Goal: Task Accomplishment & Management: Complete application form

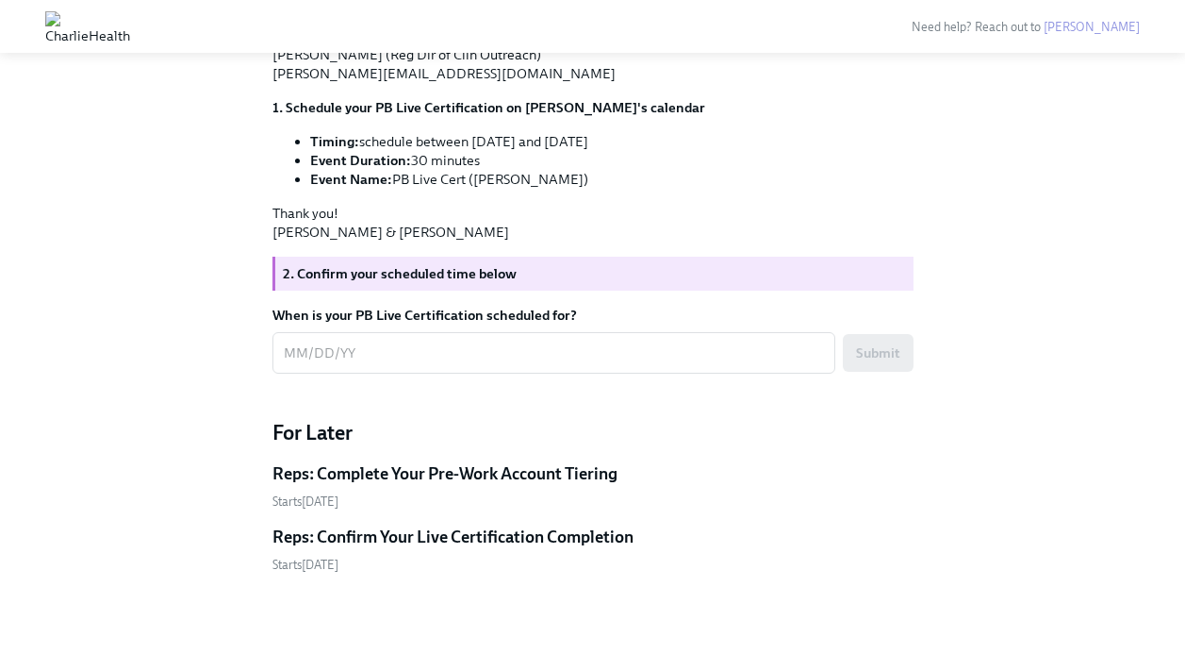
scroll to position [1084, 0]
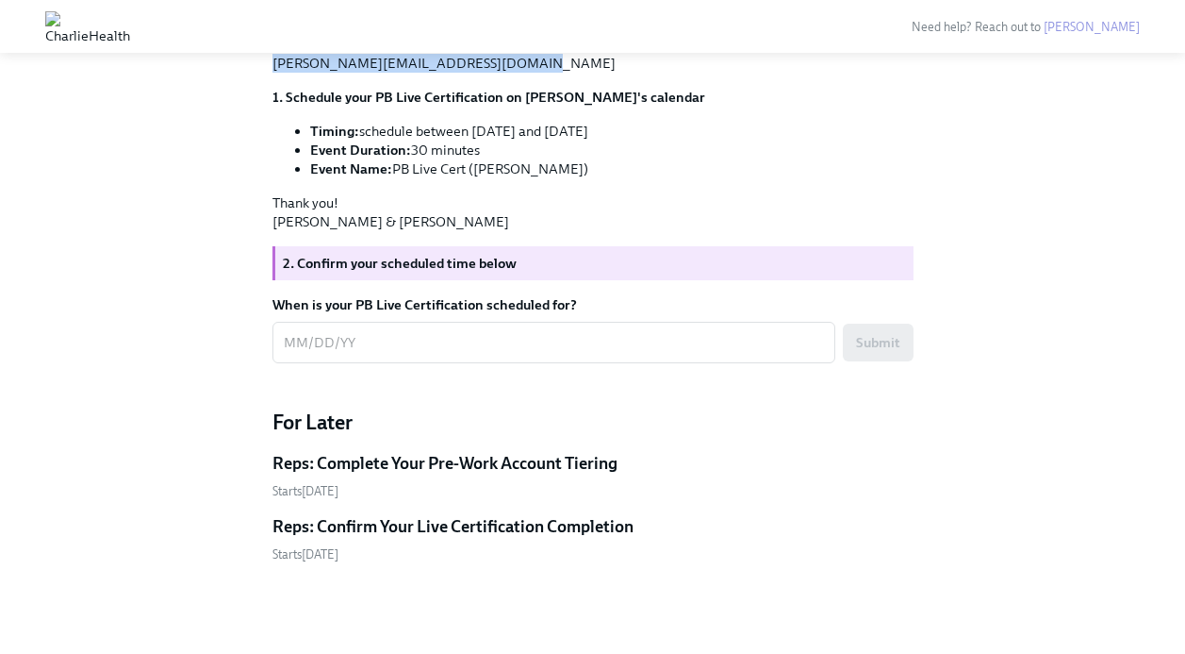
drag, startPoint x: 501, startPoint y: 351, endPoint x: 273, endPoint y: 355, distance: 228.3
click at [273, 73] on p "Your PB Non-Manager [PERSON_NAME] (Reg Dir of Clin Outreach) [PERSON_NAME][EMAI…" at bounding box center [593, 44] width 641 height 57
copy p "[PERSON_NAME][EMAIL_ADDRESS][DOMAIN_NAME]"
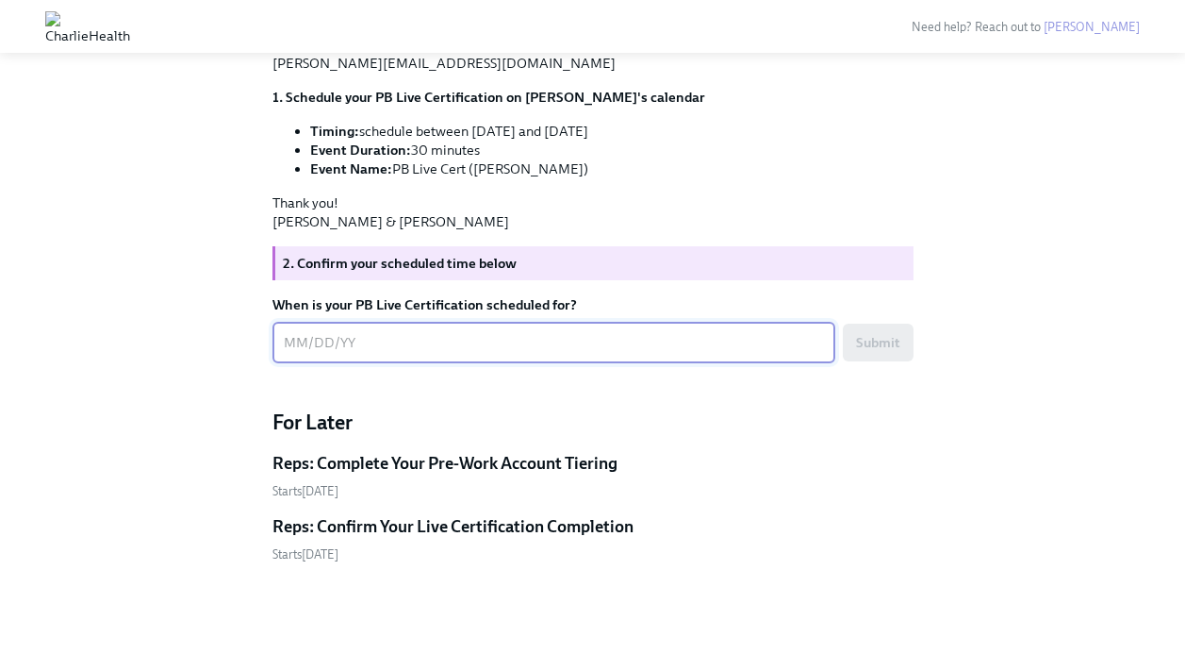
click at [342, 354] on textarea "When is your PB Live Certification scheduled for?" at bounding box center [554, 342] width 540 height 23
type textarea "[DATE] 2:30-3:00pm"
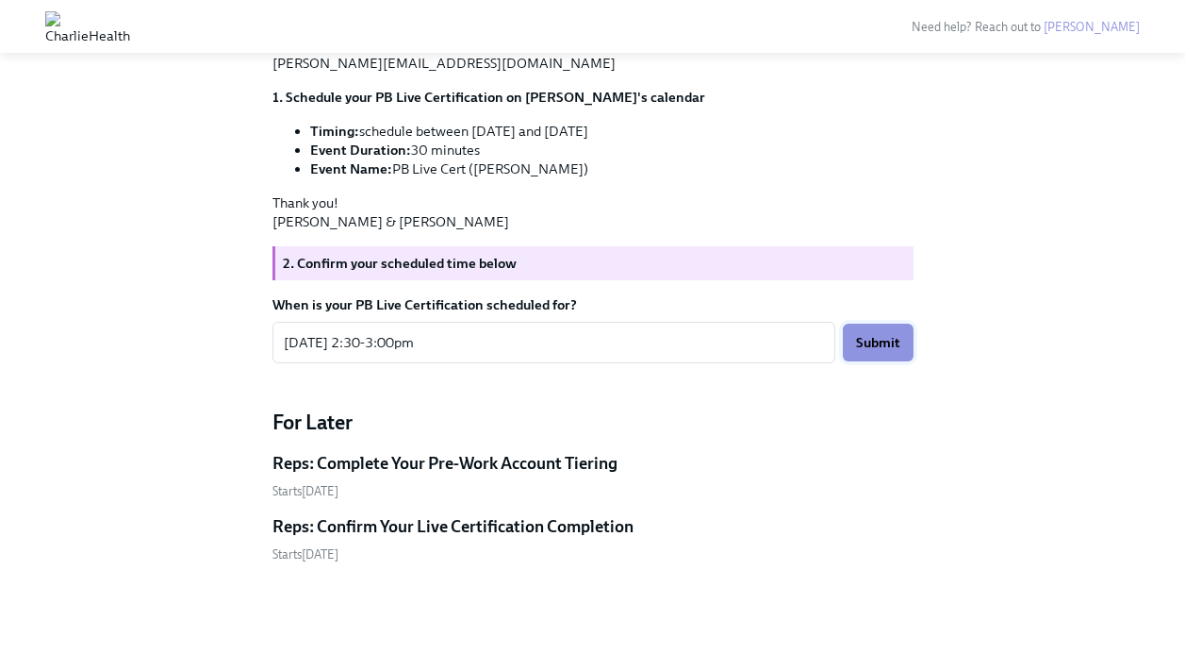
click at [904, 361] on button "Submit" at bounding box center [878, 342] width 71 height 38
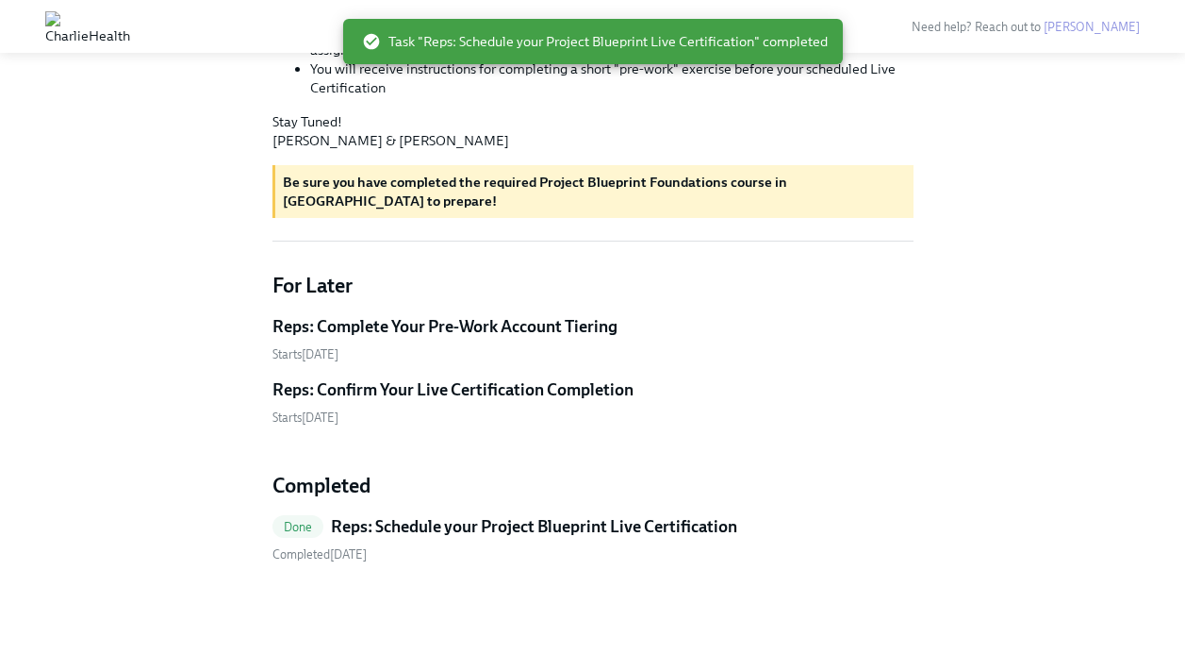
scroll to position [794, 0]
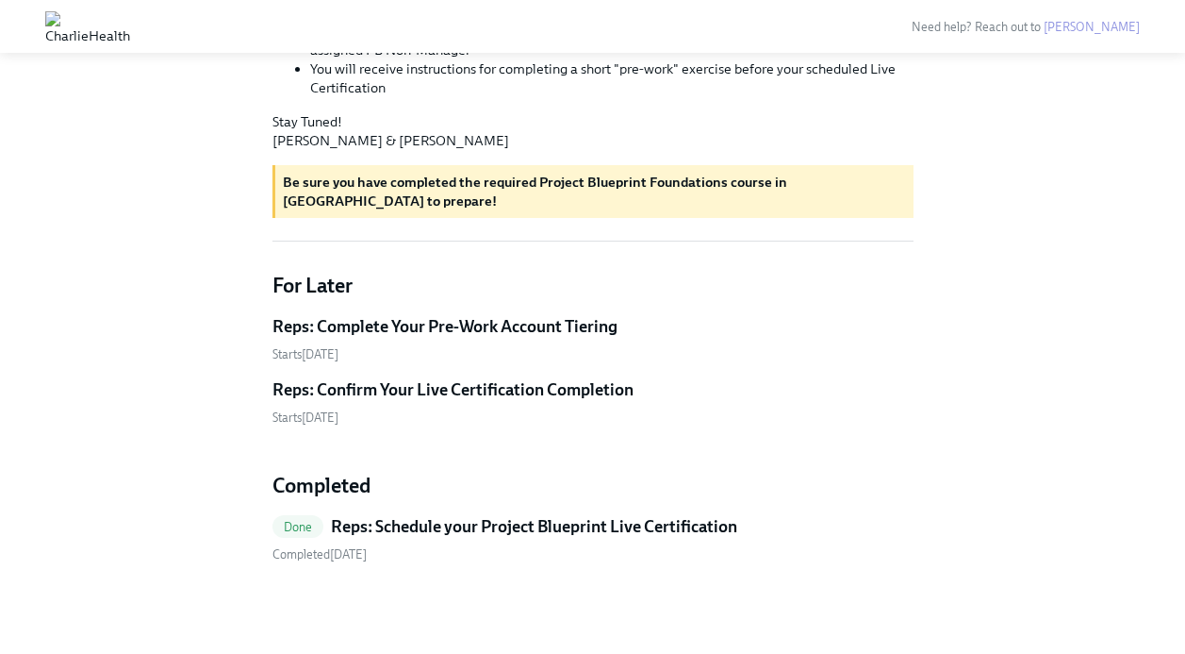
click at [390, 326] on h5 "Reps: Complete Your Pre-Work Account Tiering" at bounding box center [445, 326] width 345 height 23
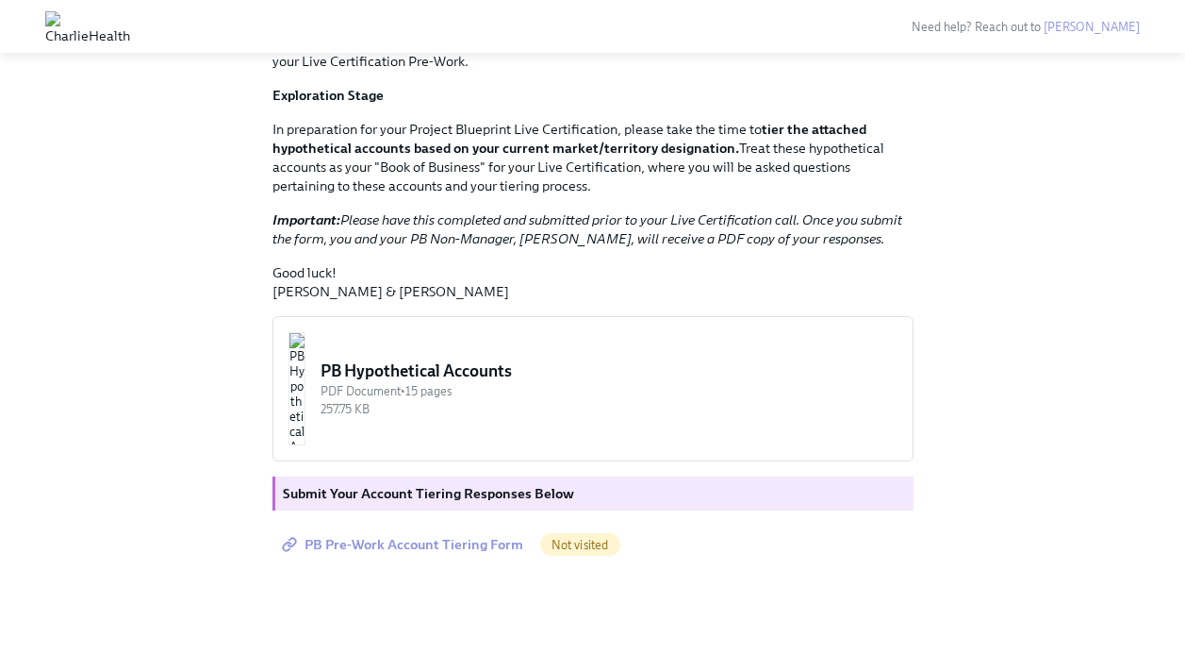
scroll to position [382, 0]
click at [306, 386] on img "button" at bounding box center [297, 388] width 17 height 113
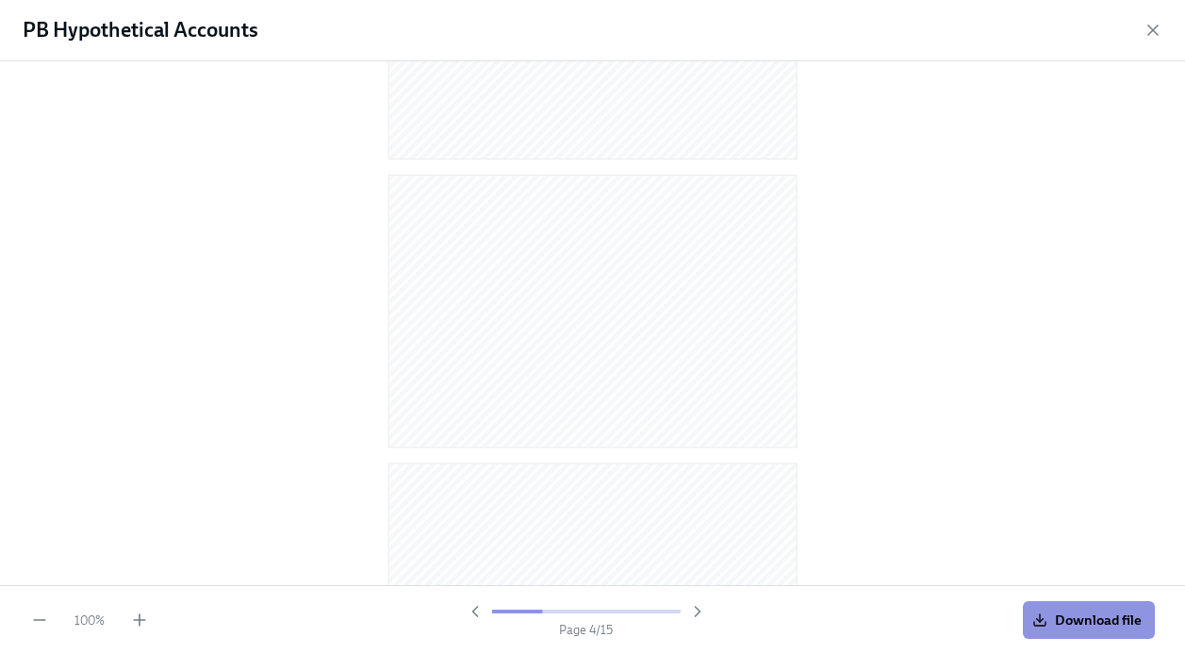
scroll to position [0, 0]
